Goal: Transaction & Acquisition: Obtain resource

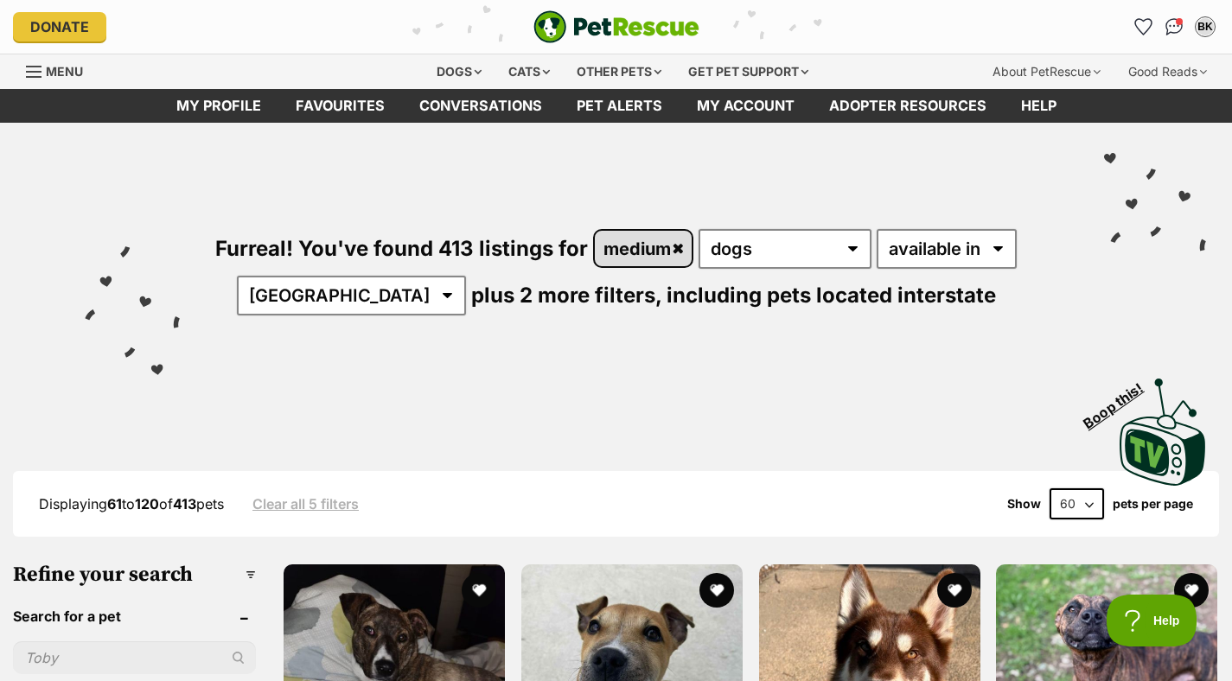
click at [680, 252] on link "medium" at bounding box center [643, 248] width 97 height 35
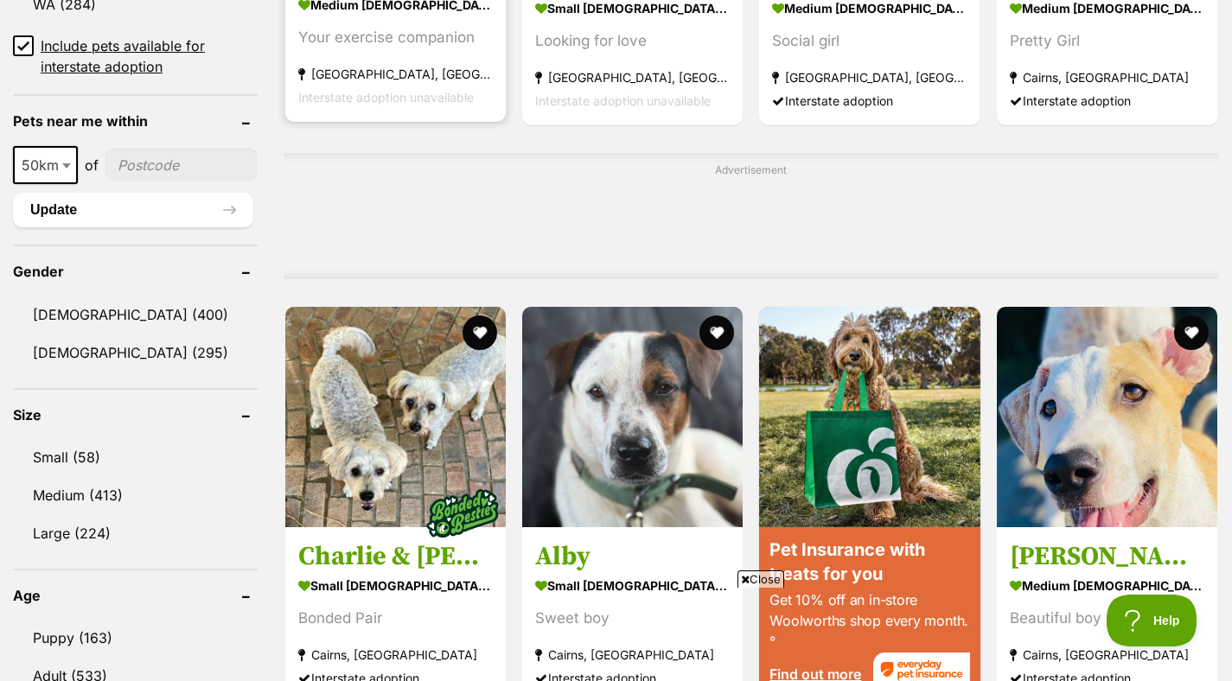
scroll to position [1249, 0]
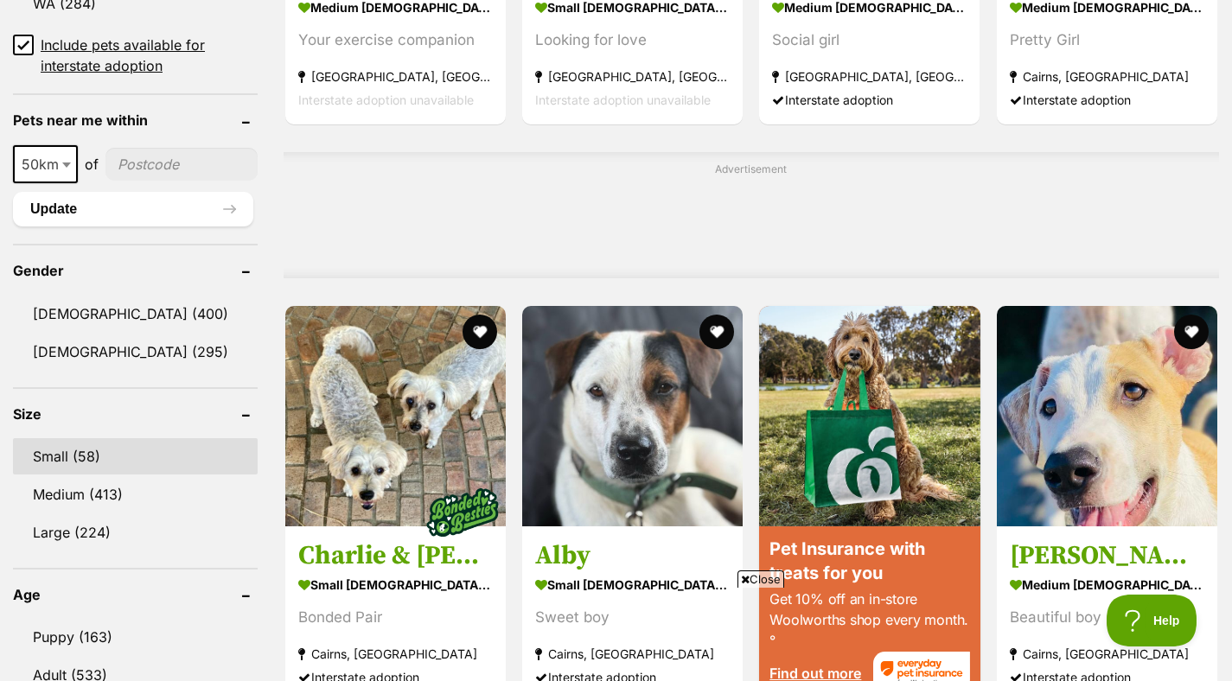
click at [135, 453] on link "Small (58)" at bounding box center [135, 456] width 245 height 36
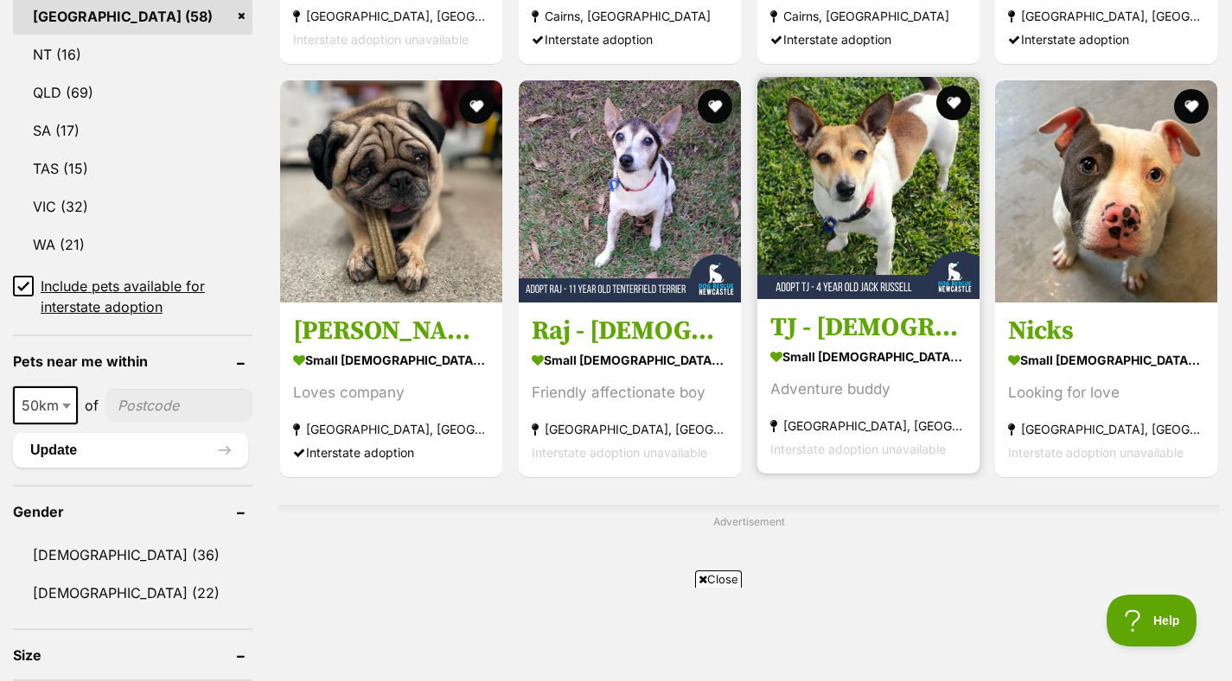
scroll to position [1013, 0]
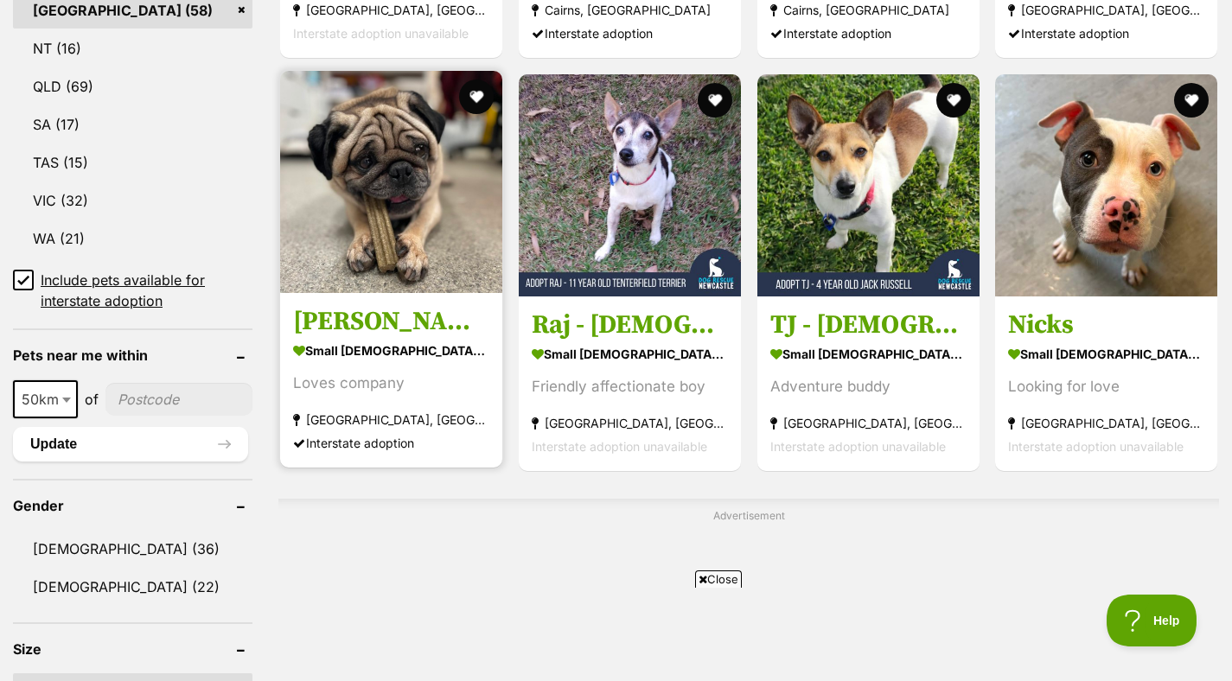
click at [408, 251] on img at bounding box center [391, 182] width 222 height 222
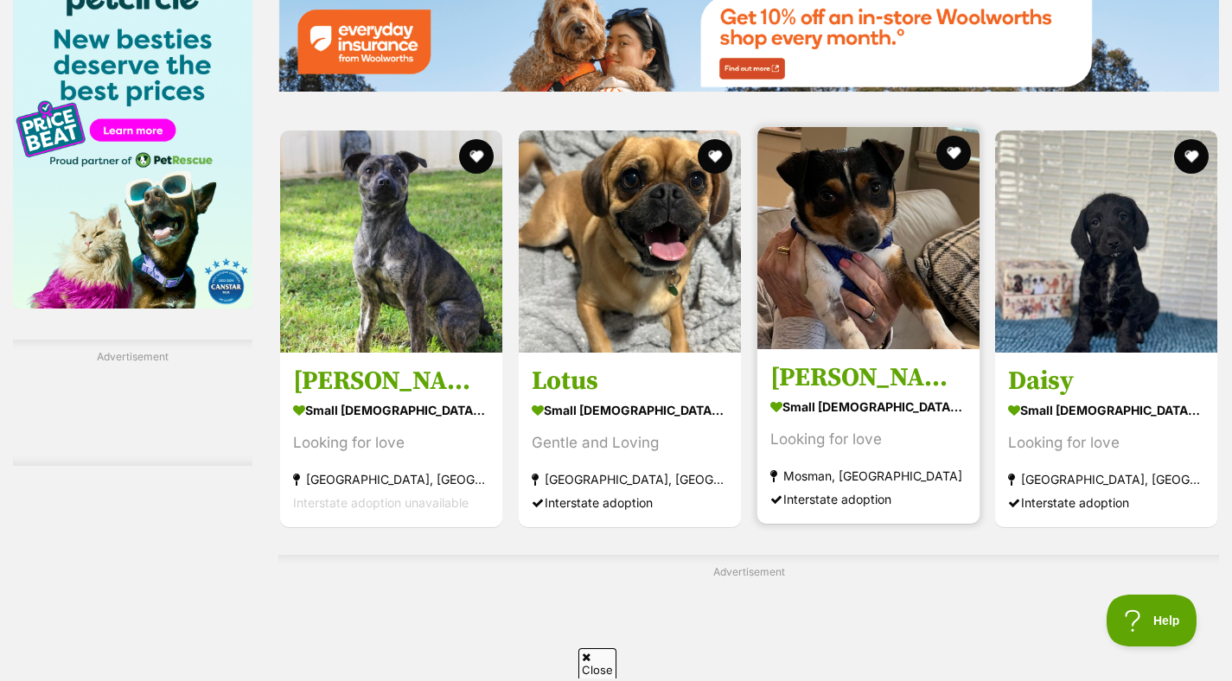
scroll to position [2691, 0]
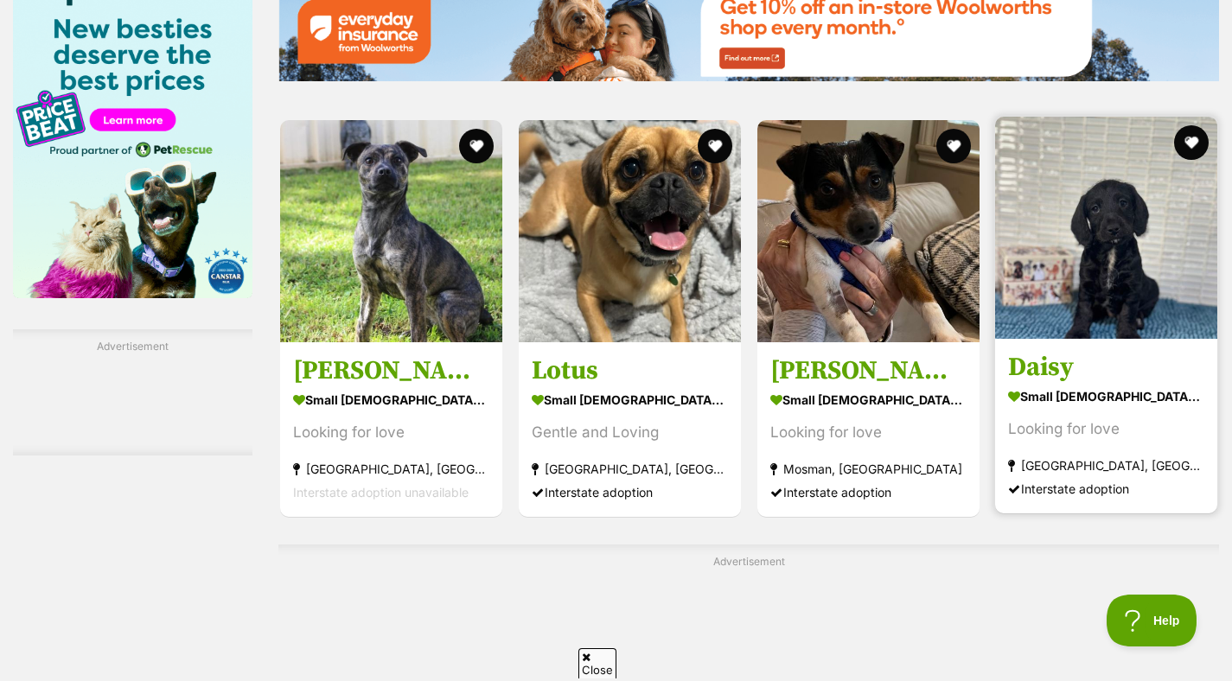
click at [1088, 297] on img at bounding box center [1106, 228] width 222 height 222
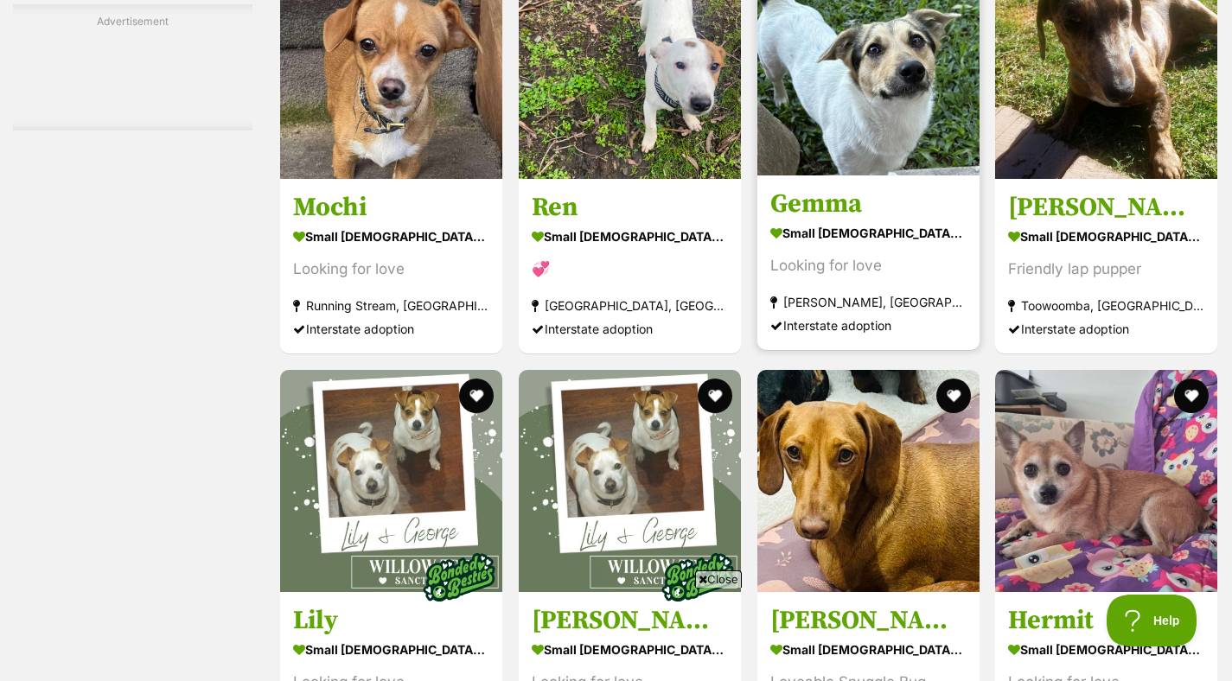
scroll to position [6848, 0]
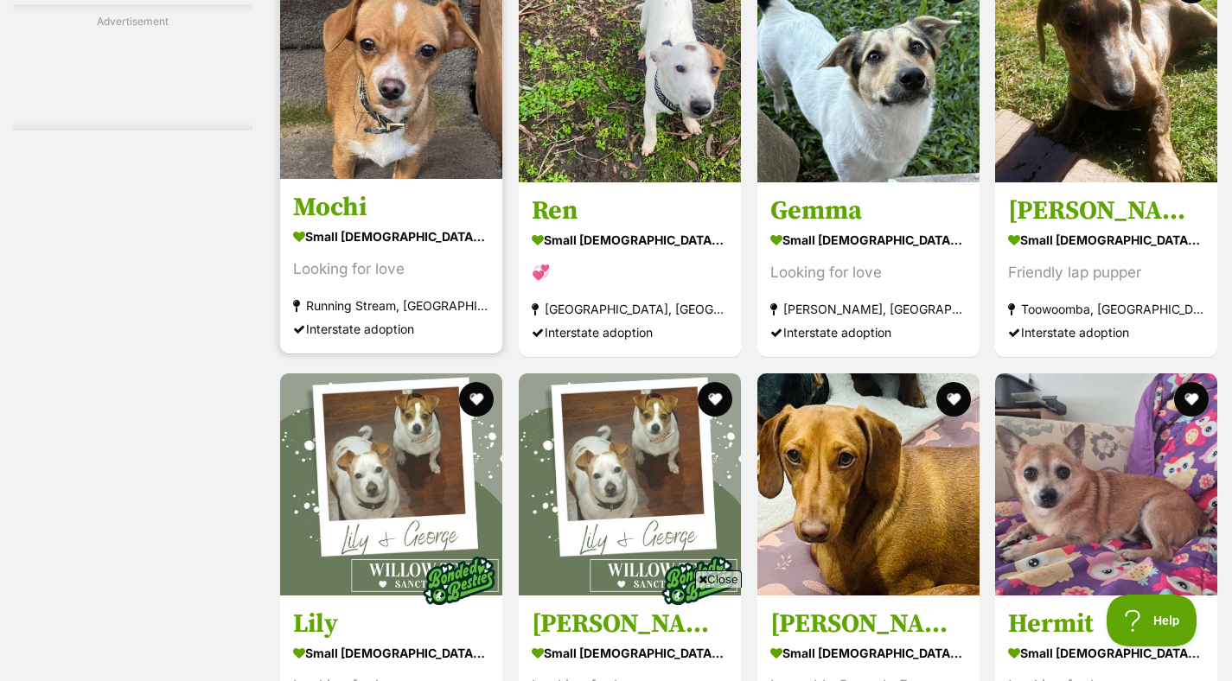
click at [398, 159] on img at bounding box center [391, 68] width 222 height 222
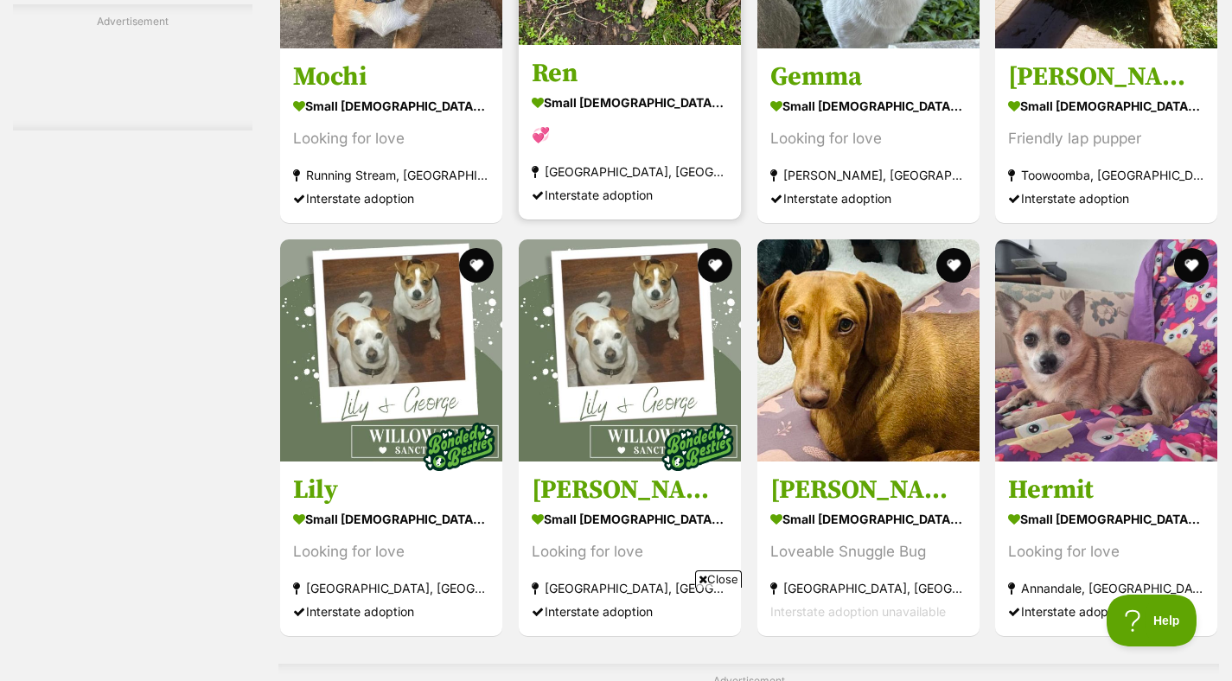
scroll to position [6894, 0]
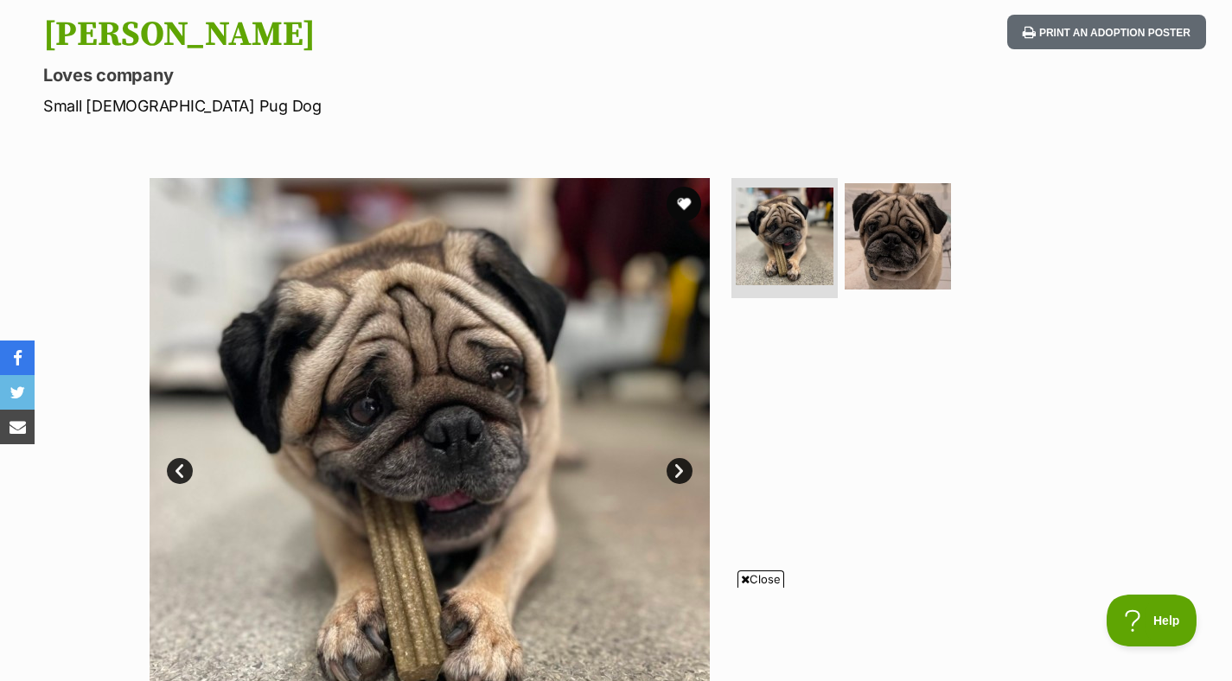
scroll to position [173, 0]
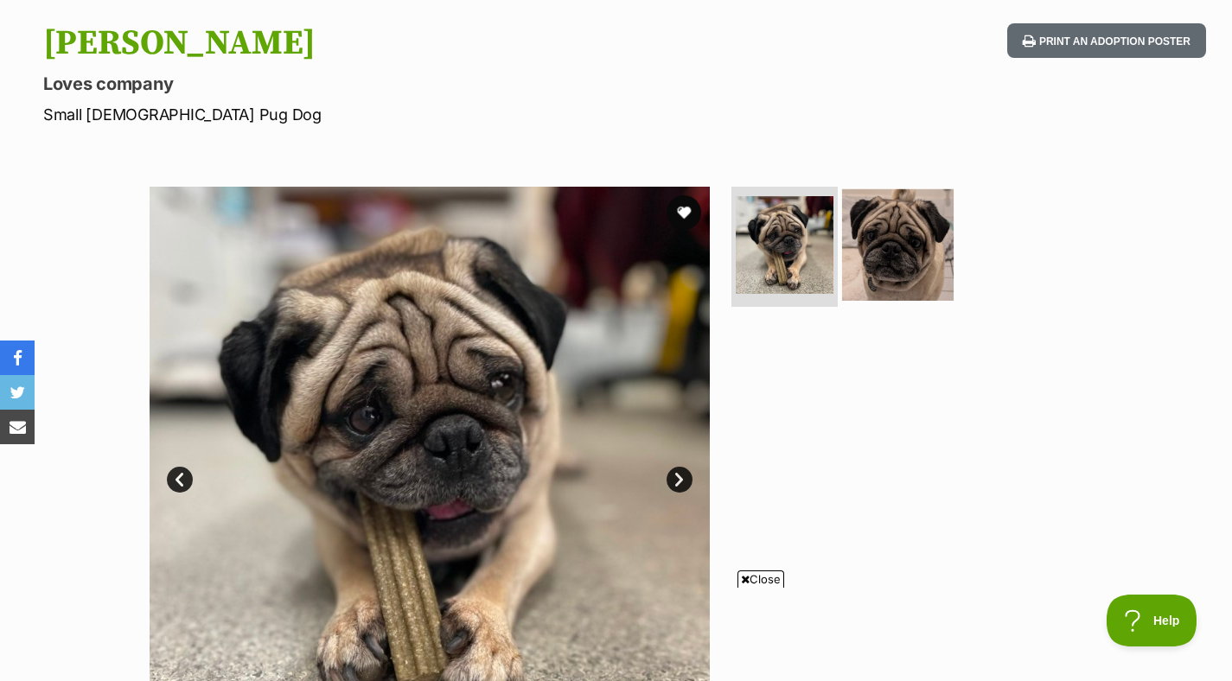
click at [891, 244] on img at bounding box center [898, 244] width 112 height 112
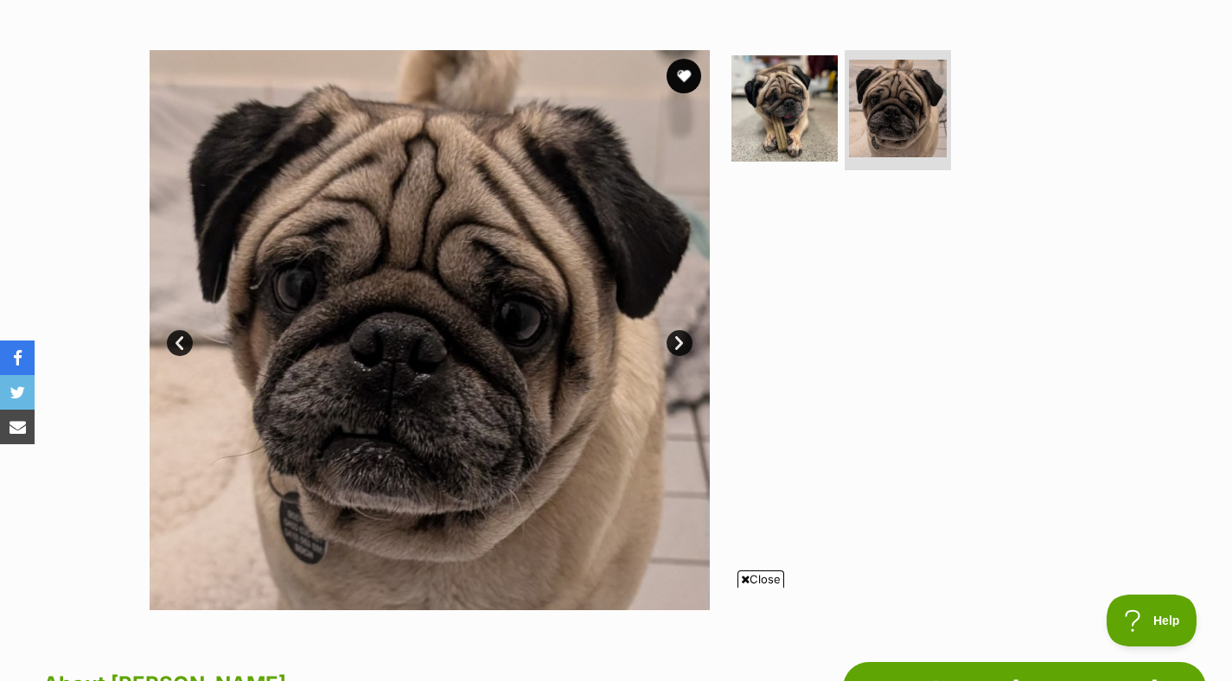
scroll to position [0, 0]
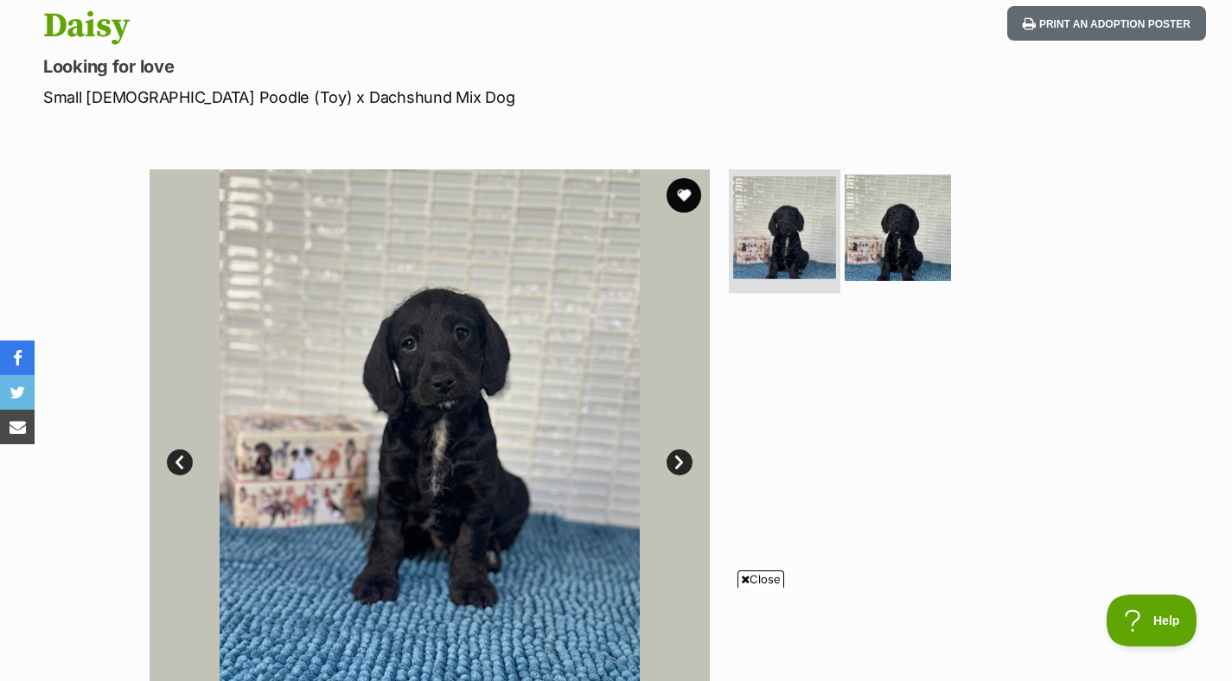
scroll to position [194, 0]
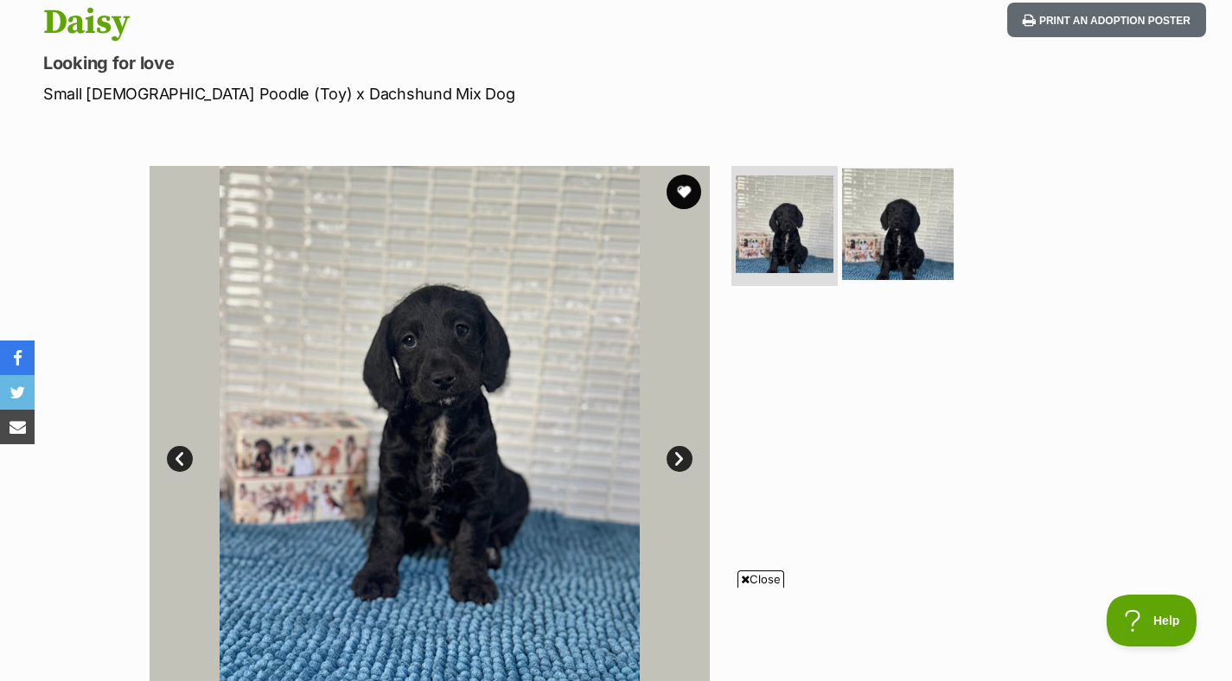
click at [931, 221] on img at bounding box center [898, 224] width 112 height 112
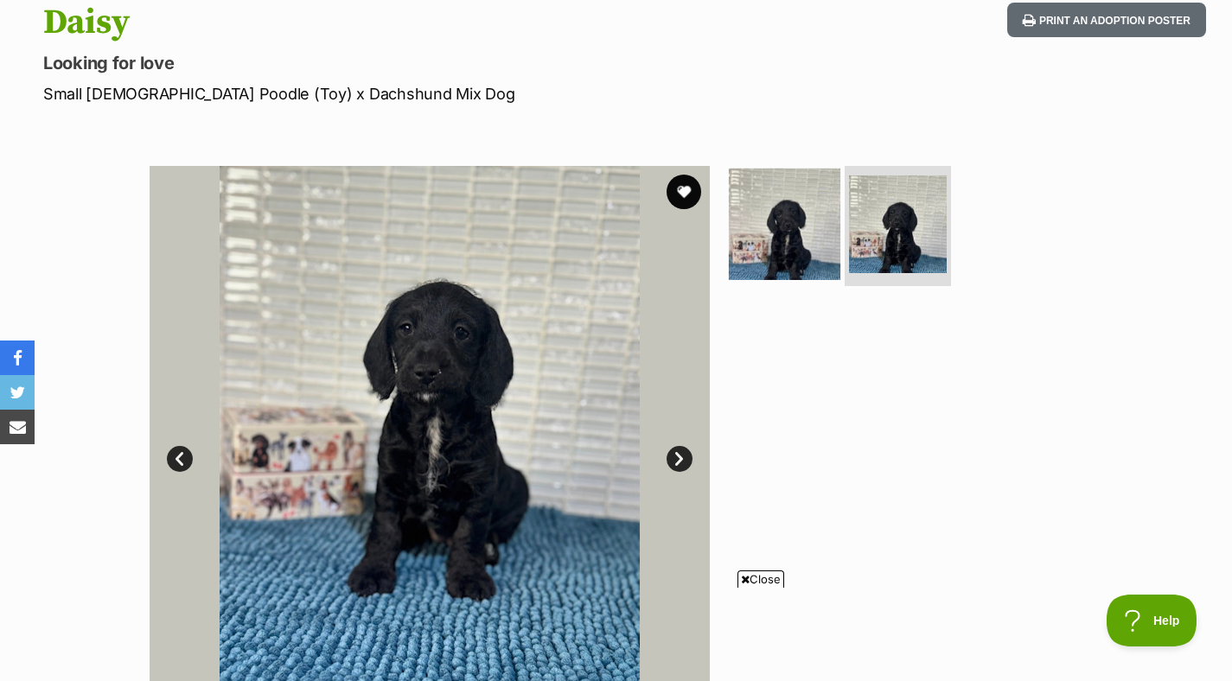
click at [789, 227] on img at bounding box center [785, 224] width 112 height 112
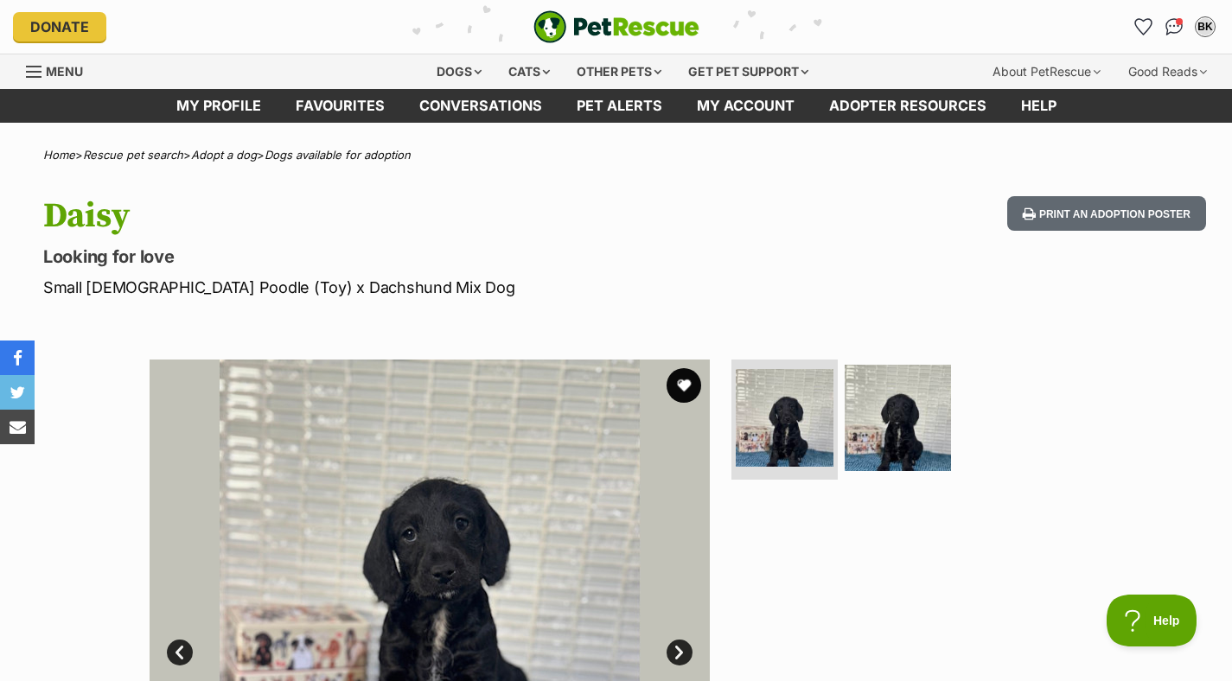
scroll to position [0, 0]
